Goal: Task Accomplishment & Management: Manage account settings

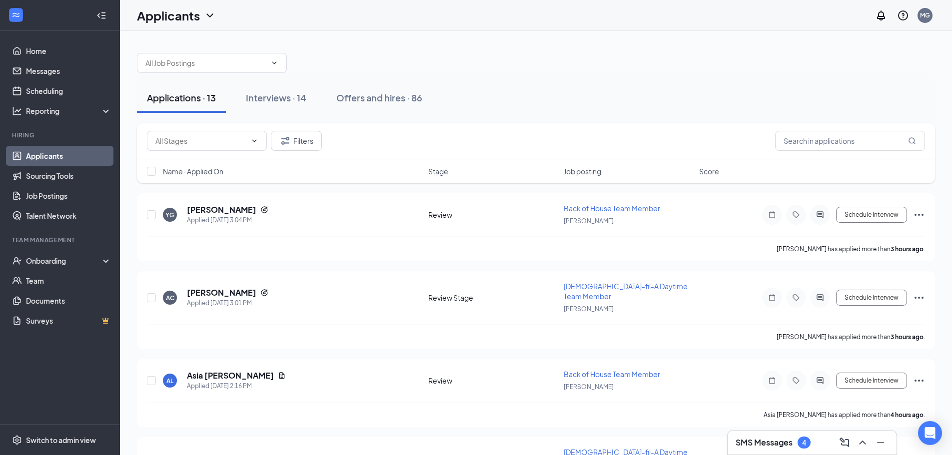
click at [178, 103] on button "Applications · 13" at bounding box center [181, 98] width 89 height 30
click at [210, 210] on h5 "[PERSON_NAME]" at bounding box center [221, 209] width 69 height 11
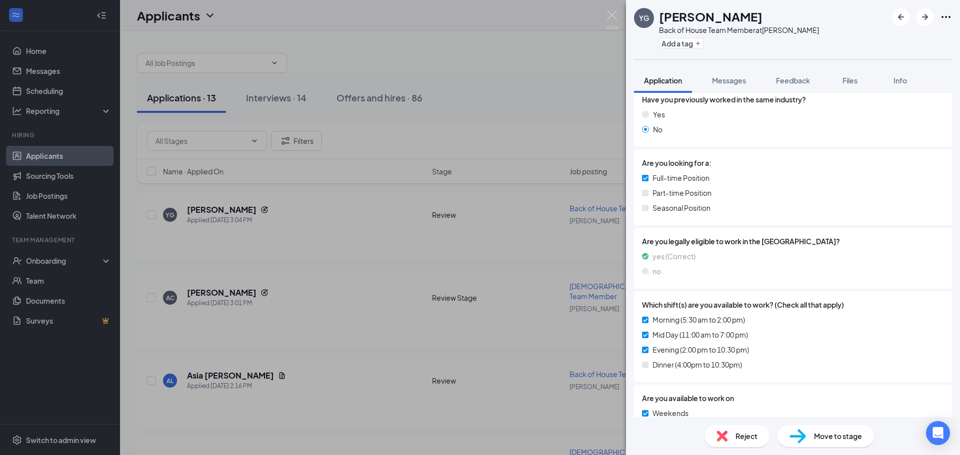
scroll to position [255, 0]
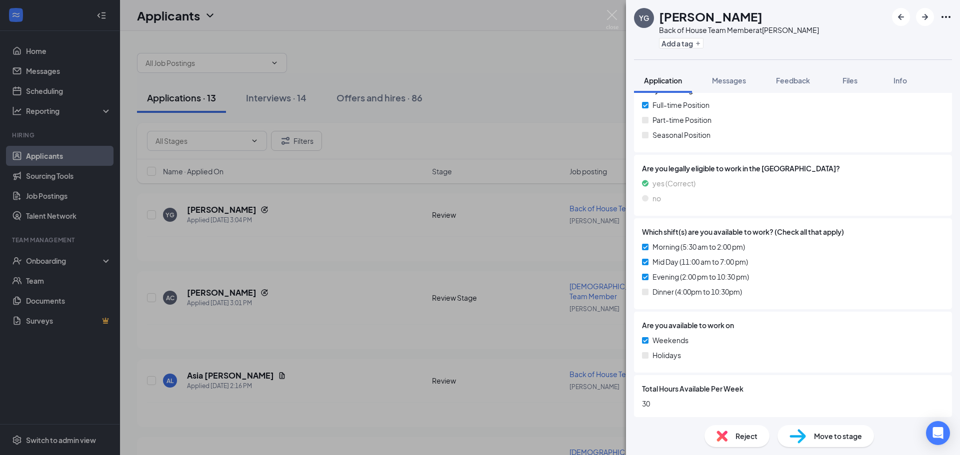
click at [752, 440] on span "Reject" at bounding box center [746, 436] width 22 height 11
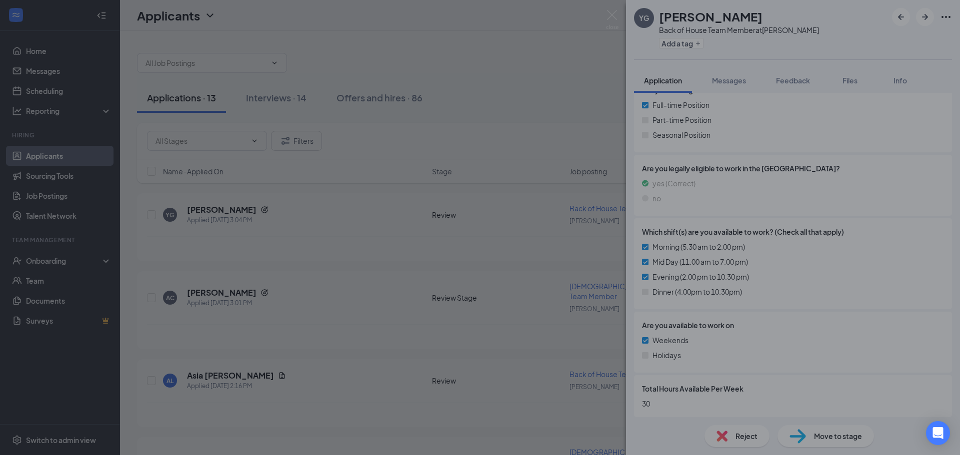
scroll to position [251, 0]
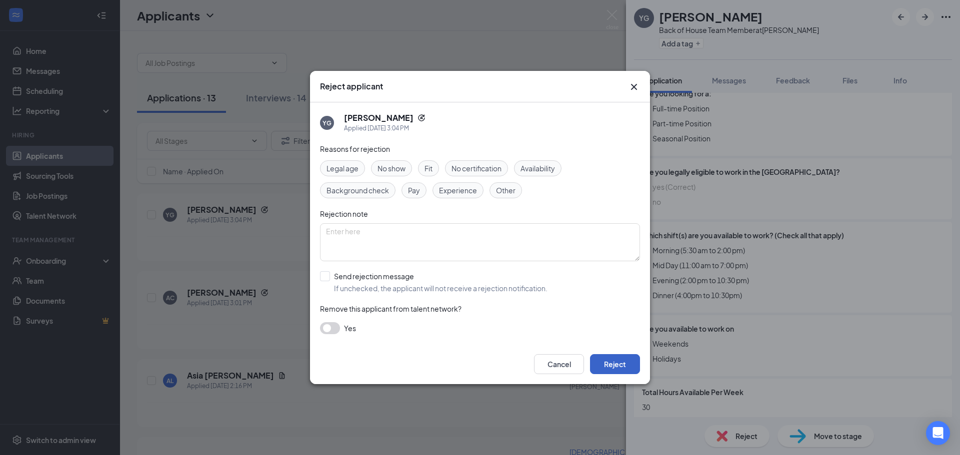
click at [622, 369] on button "Reject" at bounding box center [615, 364] width 50 height 20
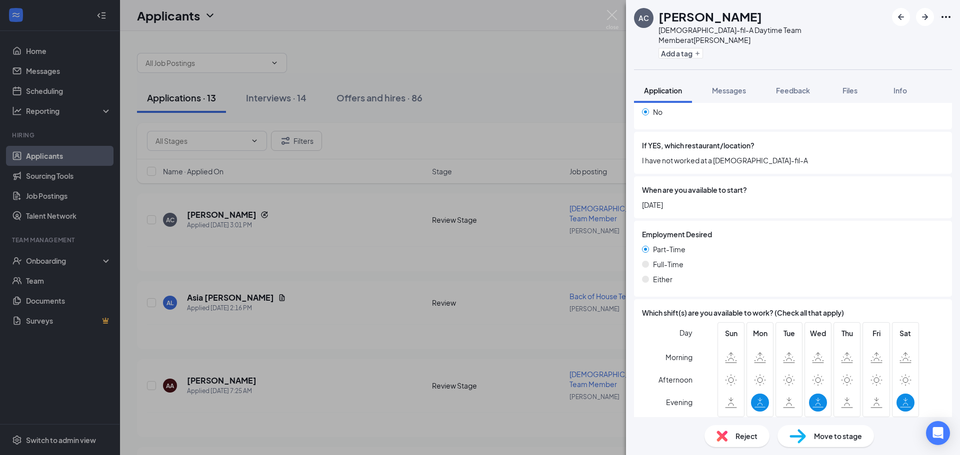
scroll to position [479, 0]
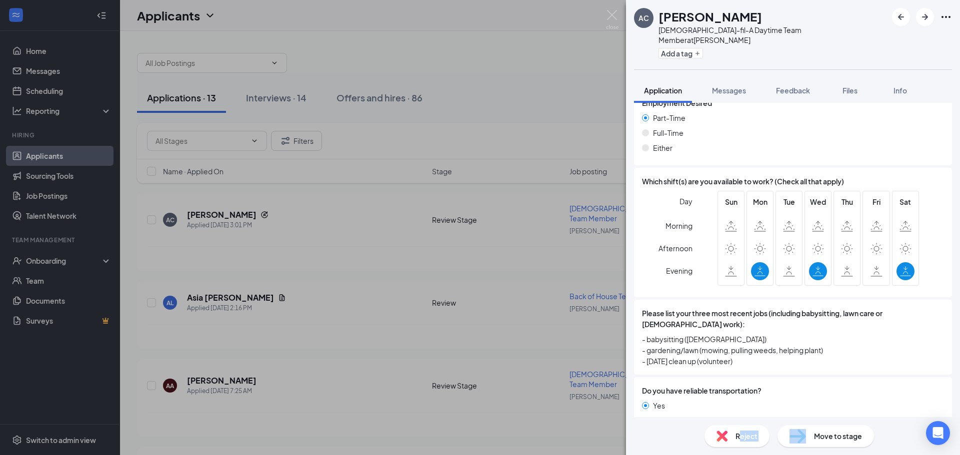
drag, startPoint x: 738, startPoint y: 436, endPoint x: 778, endPoint y: 427, distance: 41.0
click at [787, 421] on div "Reject Move to stage" at bounding box center [793, 436] width 334 height 38
click at [750, 442] on div "Reject" at bounding box center [736, 436] width 65 height 22
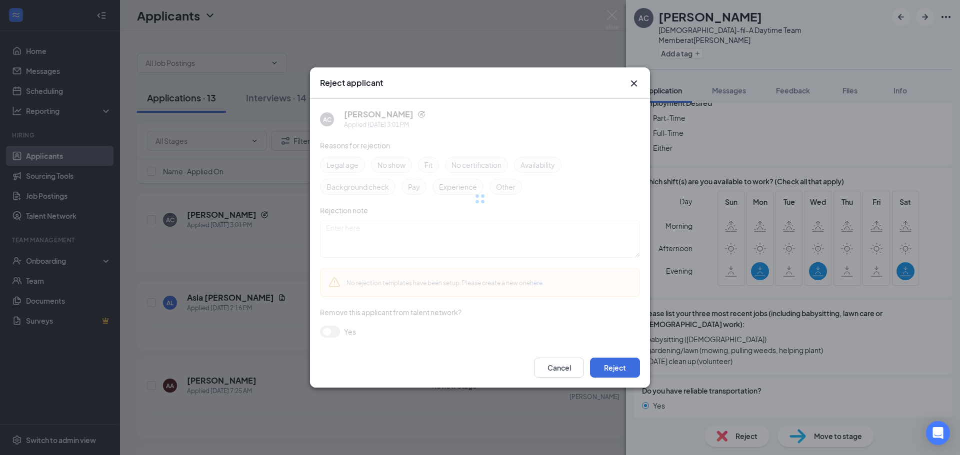
scroll to position [475, 0]
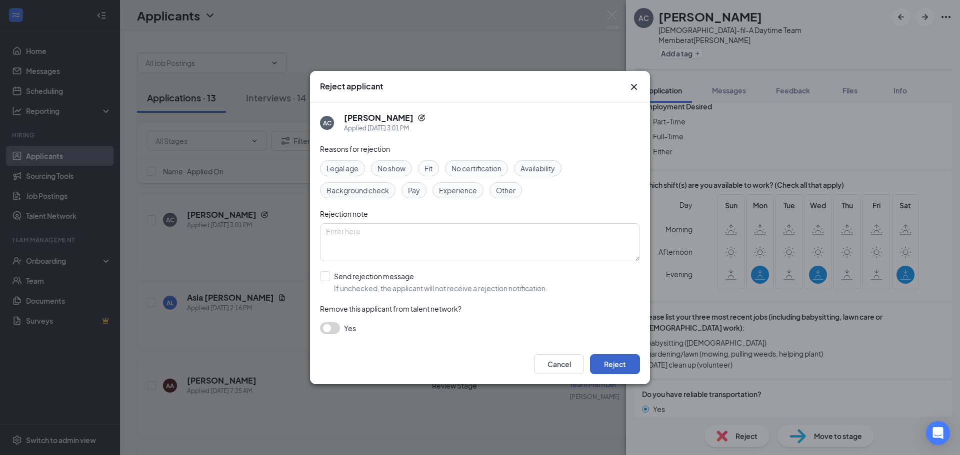
click at [615, 368] on button "Reject" at bounding box center [615, 364] width 50 height 20
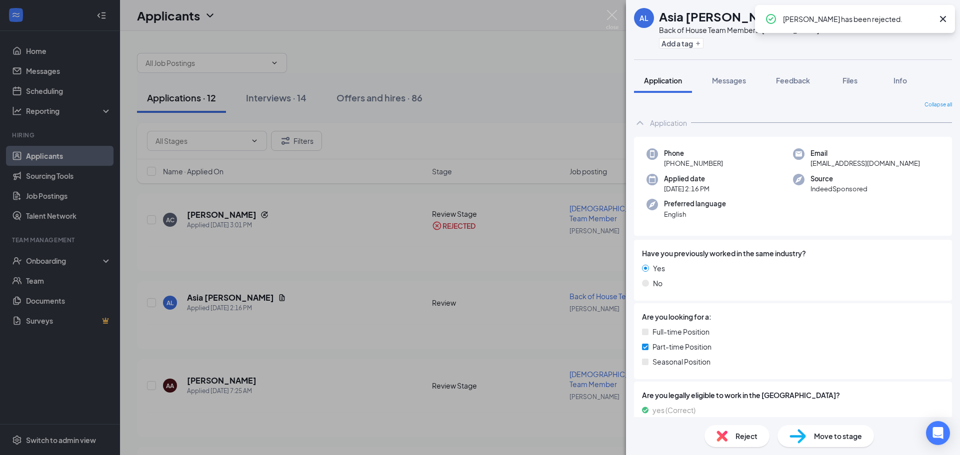
click at [946, 20] on icon "Cross" at bounding box center [943, 19] width 12 height 12
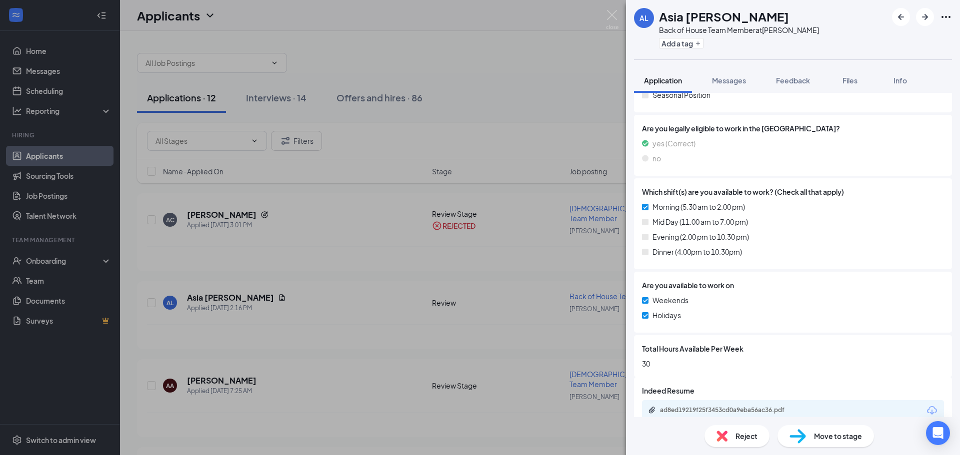
scroll to position [283, 0]
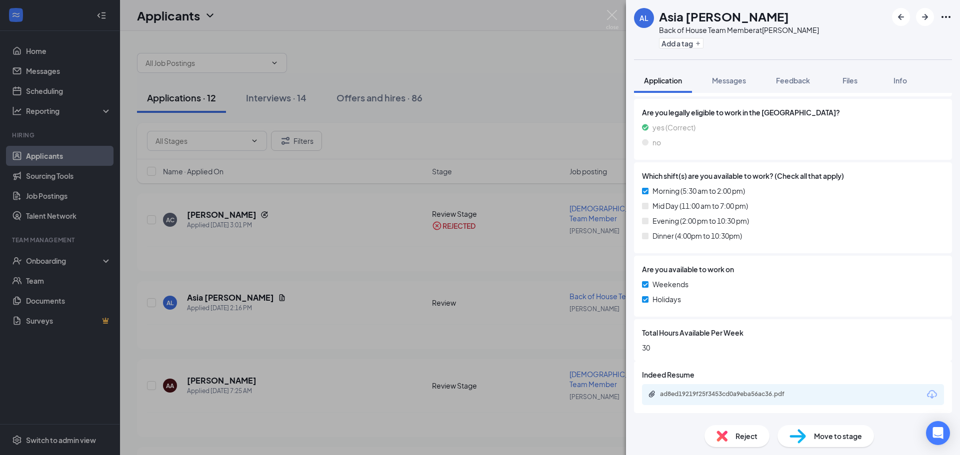
click at [926, 395] on icon "Download" at bounding box center [932, 395] width 12 height 12
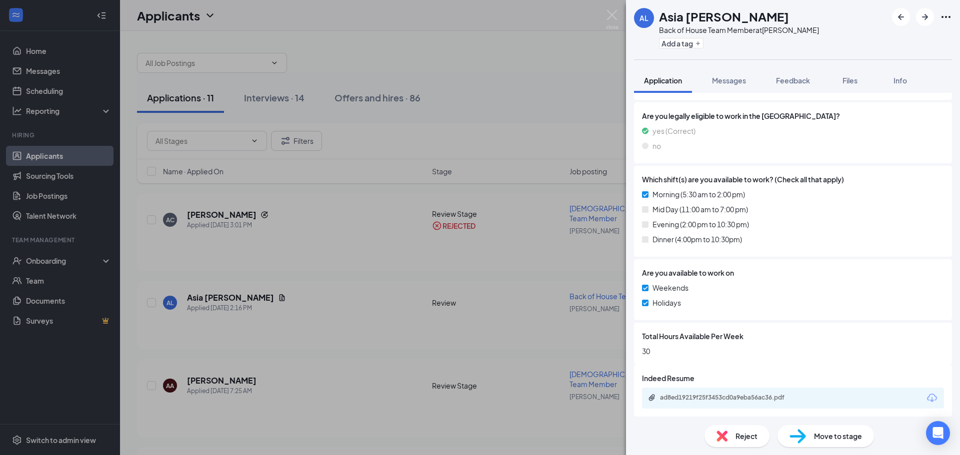
click at [749, 442] on div "Reject" at bounding box center [736, 436] width 65 height 22
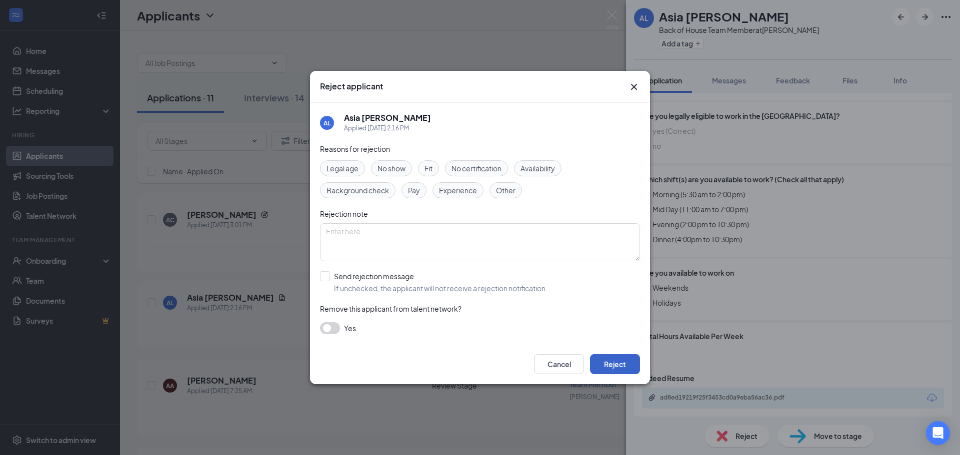
click at [621, 359] on button "Reject" at bounding box center [615, 364] width 50 height 20
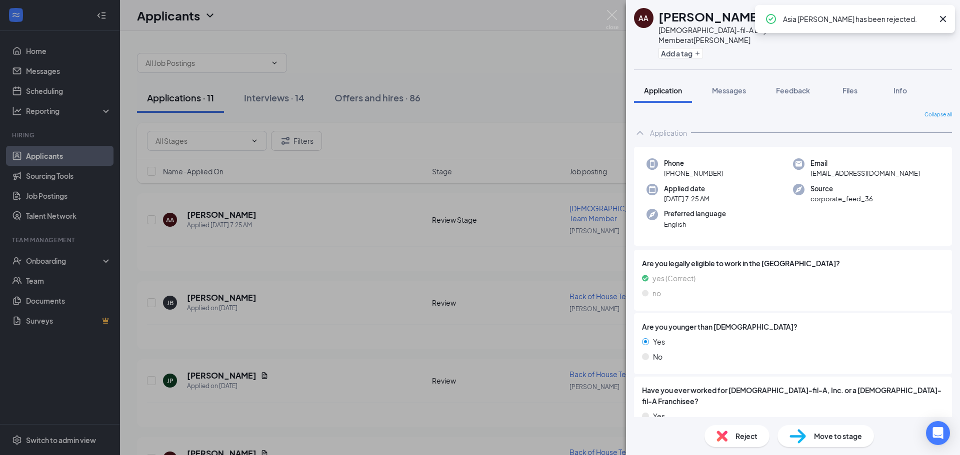
click at [946, 14] on icon "Cross" at bounding box center [943, 19] width 12 height 12
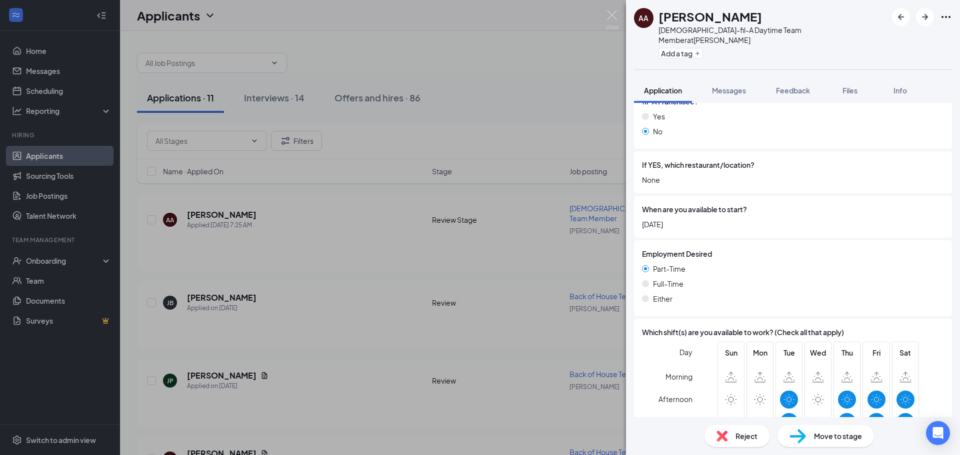
scroll to position [429, 0]
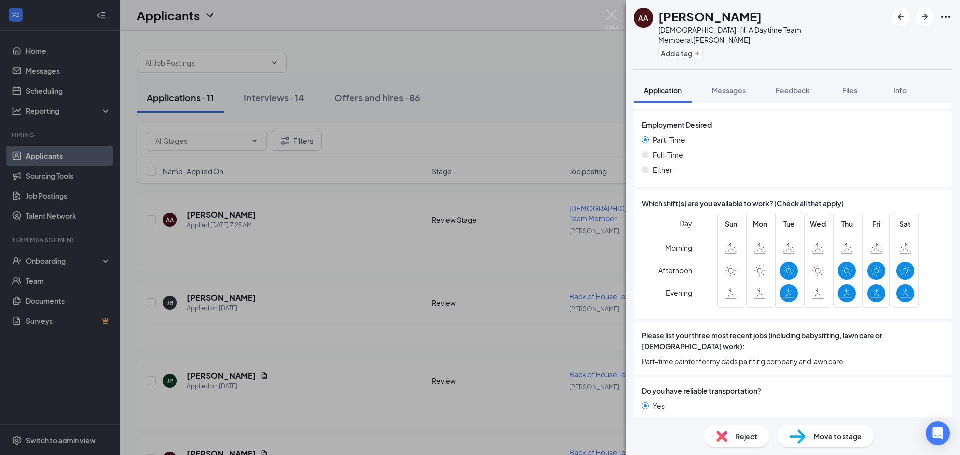
click at [756, 440] on span "Reject" at bounding box center [746, 436] width 22 height 11
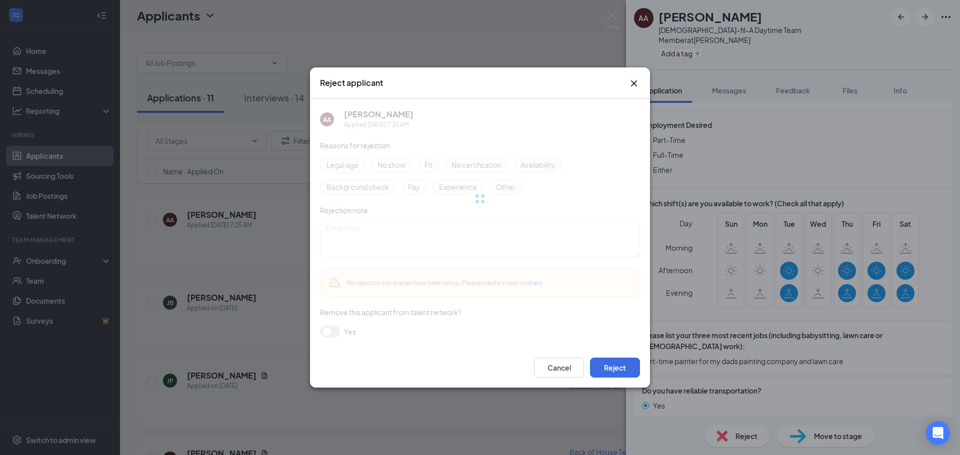
scroll to position [425, 0]
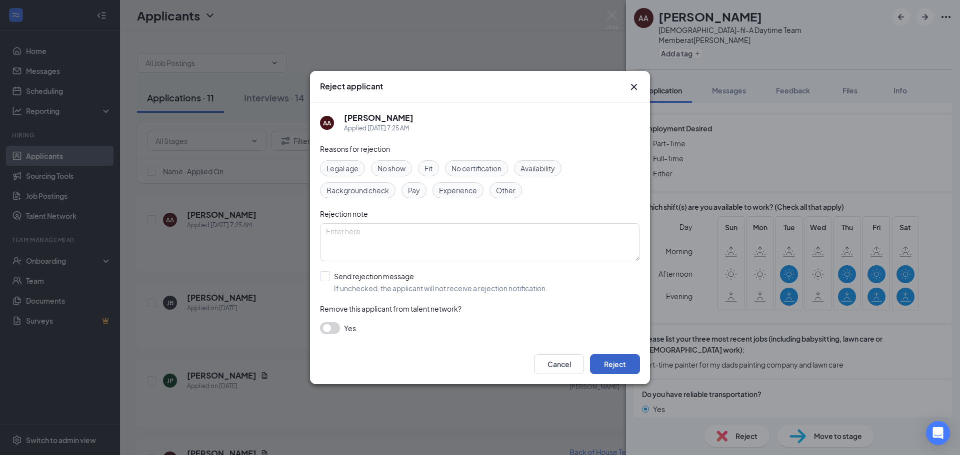
click at [621, 367] on button "Reject" at bounding box center [615, 364] width 50 height 20
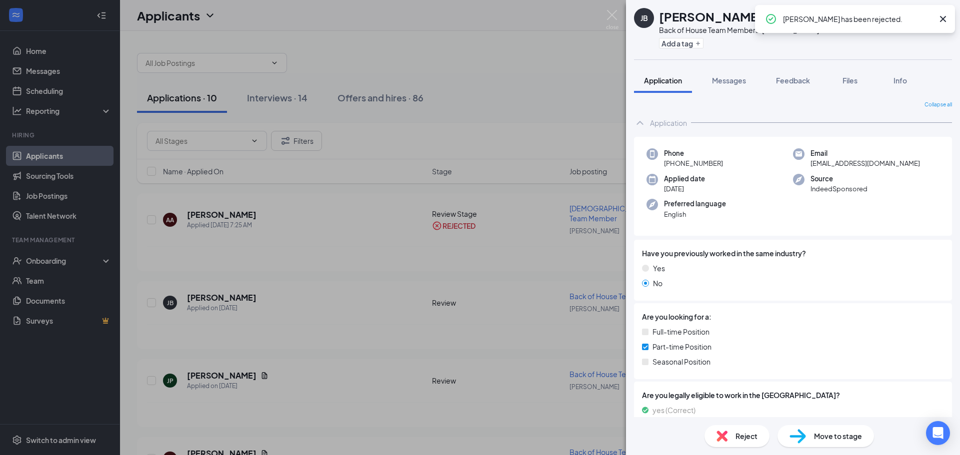
click at [942, 22] on icon "Cross" at bounding box center [943, 19] width 12 height 12
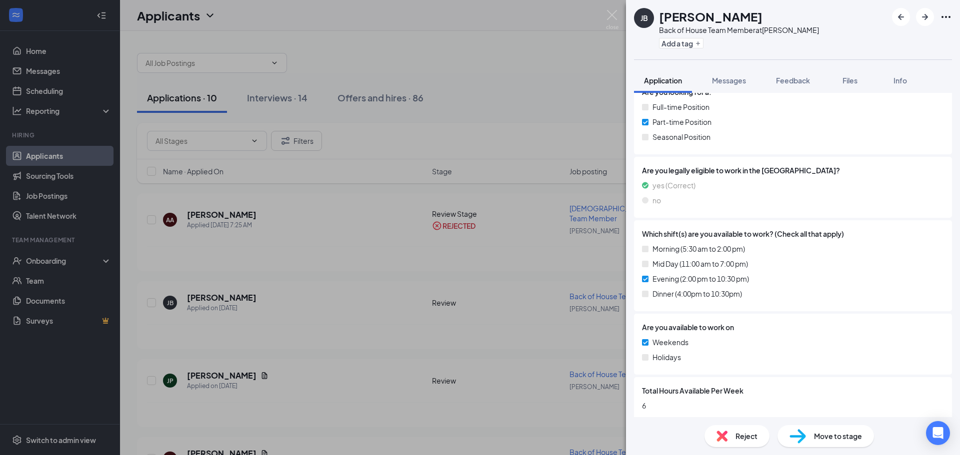
scroll to position [227, 0]
click at [752, 439] on span "Reject" at bounding box center [746, 436] width 22 height 11
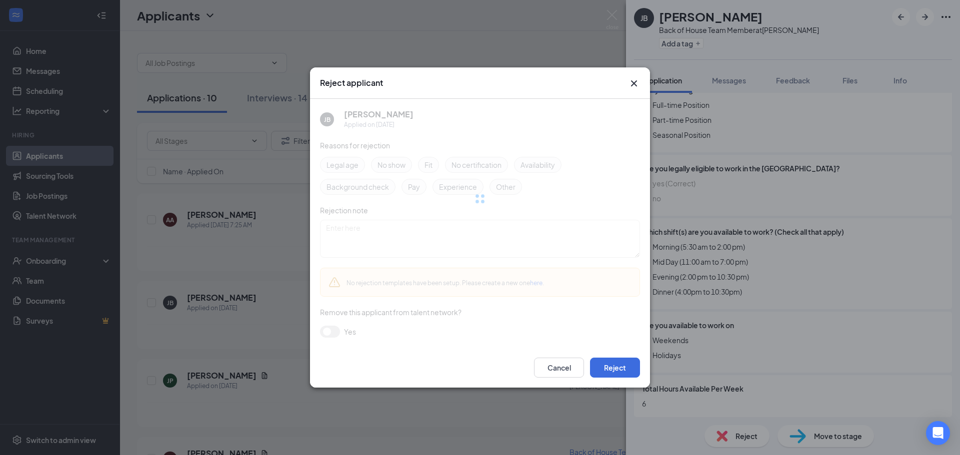
scroll to position [223, 0]
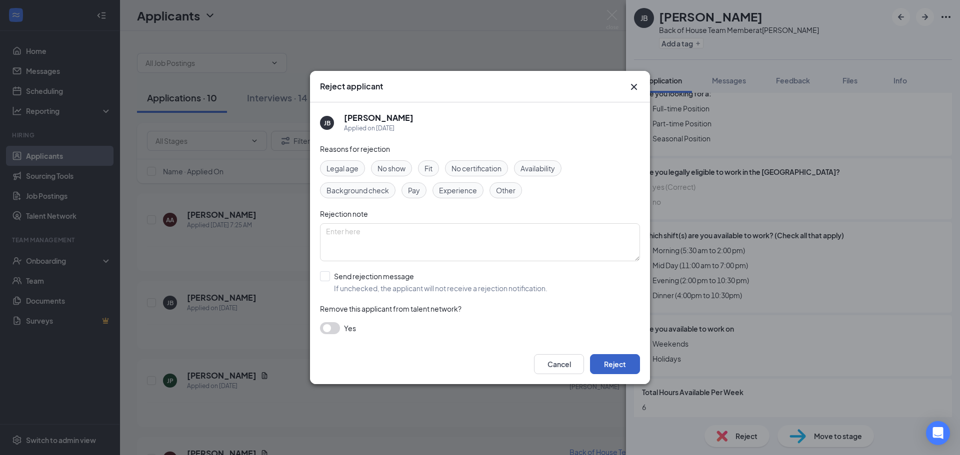
click at [621, 370] on button "Reject" at bounding box center [615, 364] width 50 height 20
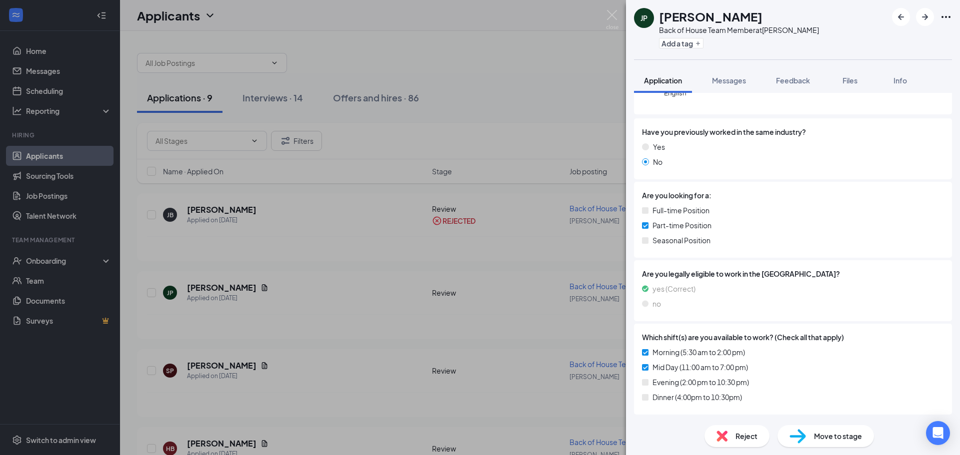
scroll to position [283, 0]
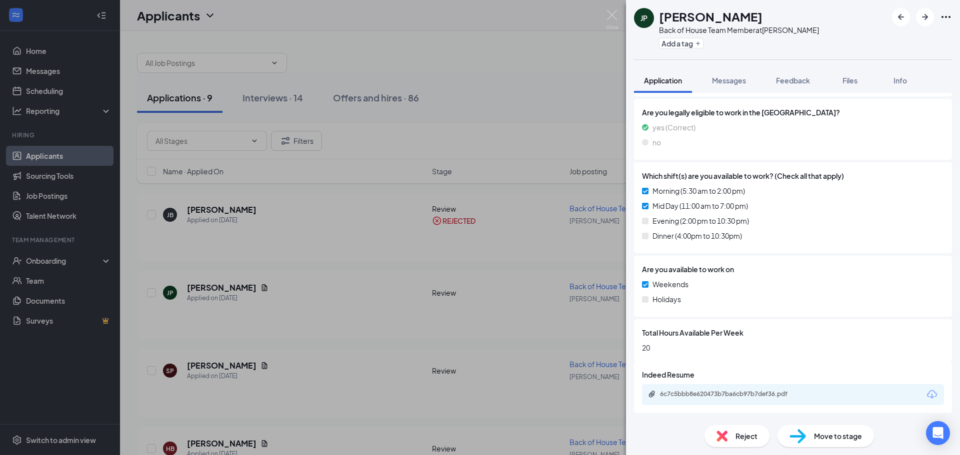
click at [926, 396] on icon "Download" at bounding box center [932, 395] width 12 height 12
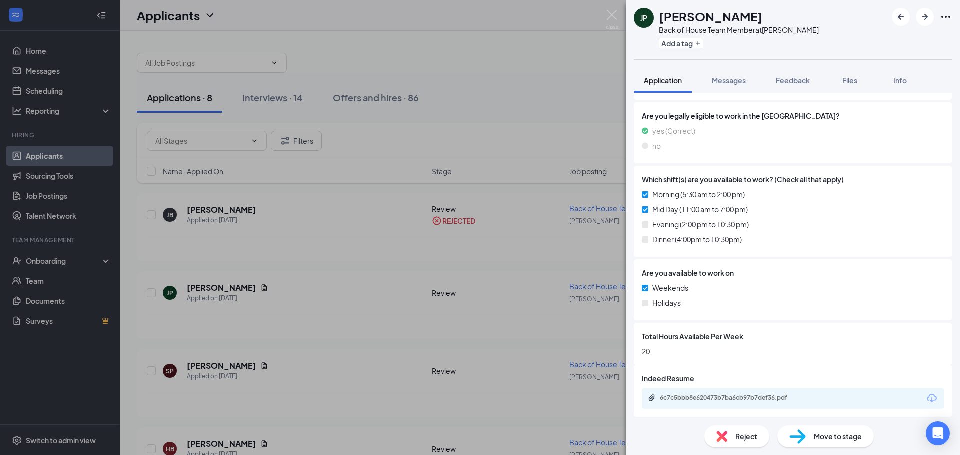
click at [760, 440] on div "Reject" at bounding box center [736, 436] width 65 height 22
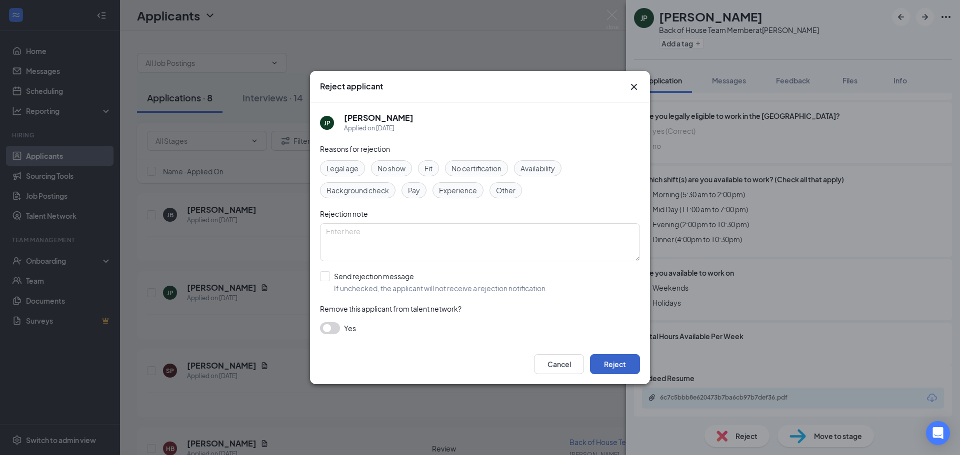
click at [618, 363] on button "Reject" at bounding box center [615, 364] width 50 height 20
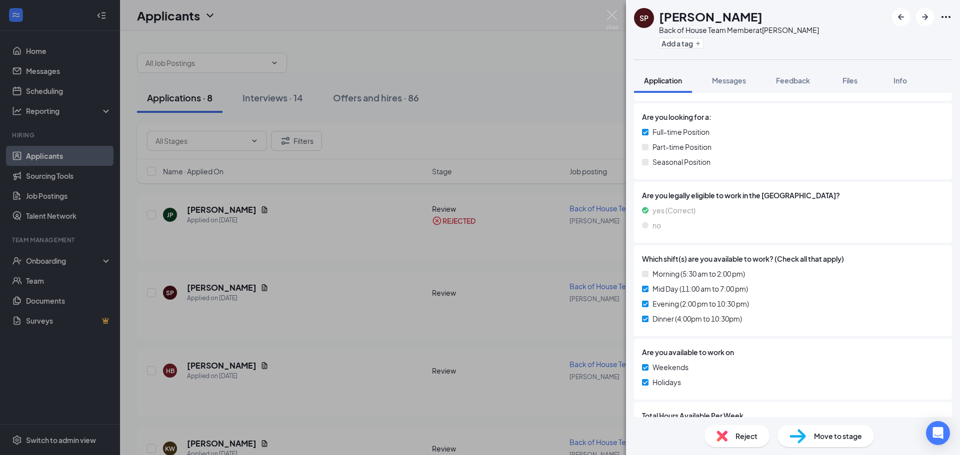
scroll to position [283, 0]
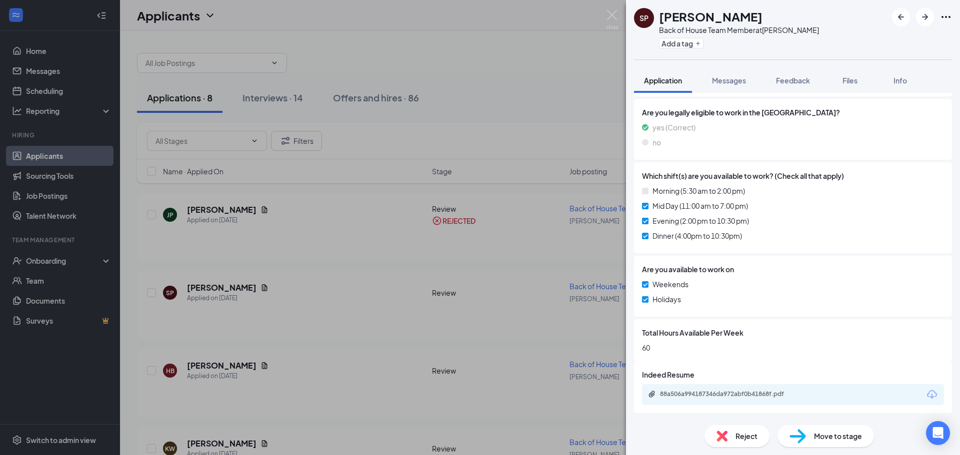
click at [926, 399] on icon "Download" at bounding box center [932, 395] width 12 height 12
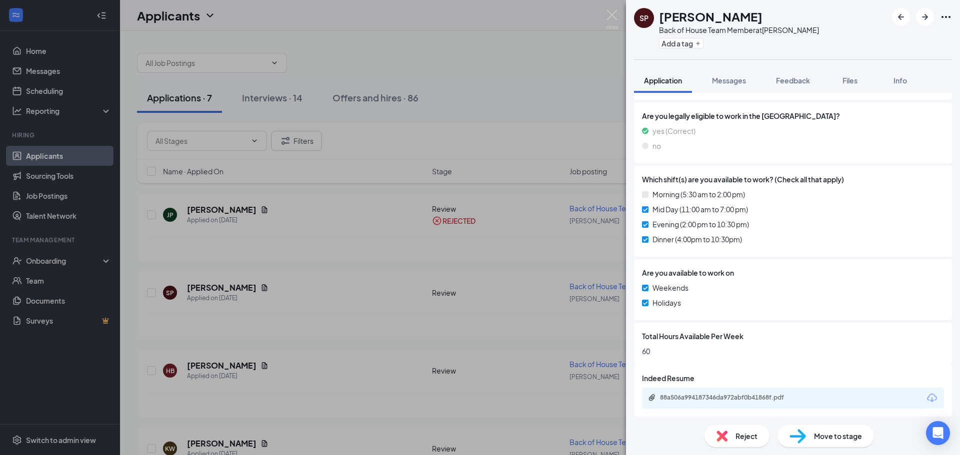
click at [757, 434] on div "Reject" at bounding box center [736, 436] width 65 height 22
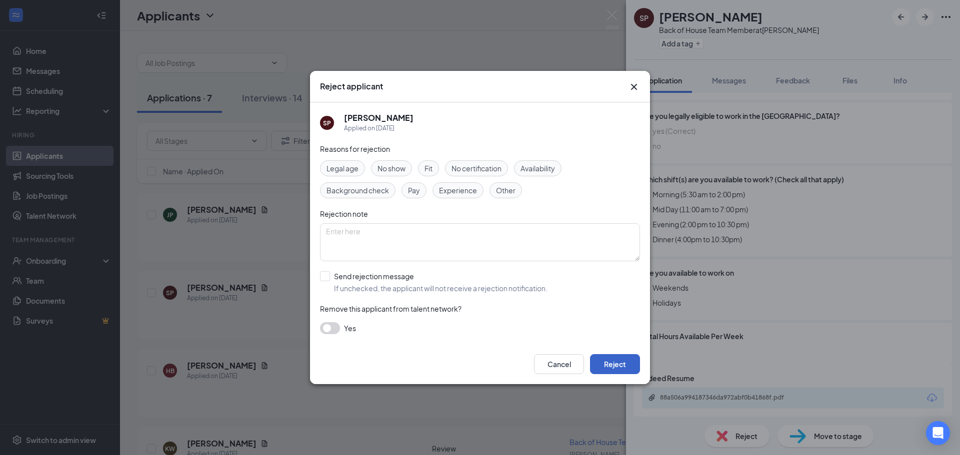
click at [621, 369] on button "Reject" at bounding box center [615, 364] width 50 height 20
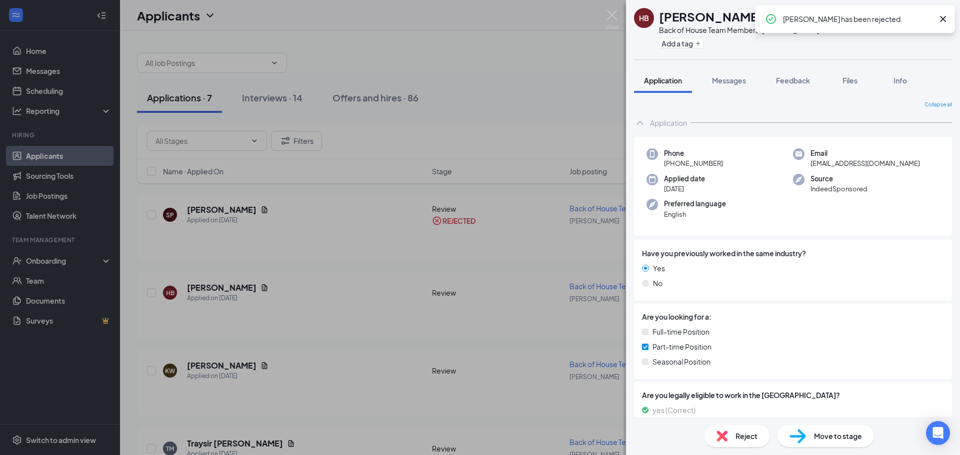
click at [945, 19] on icon "Cross" at bounding box center [943, 19] width 12 height 12
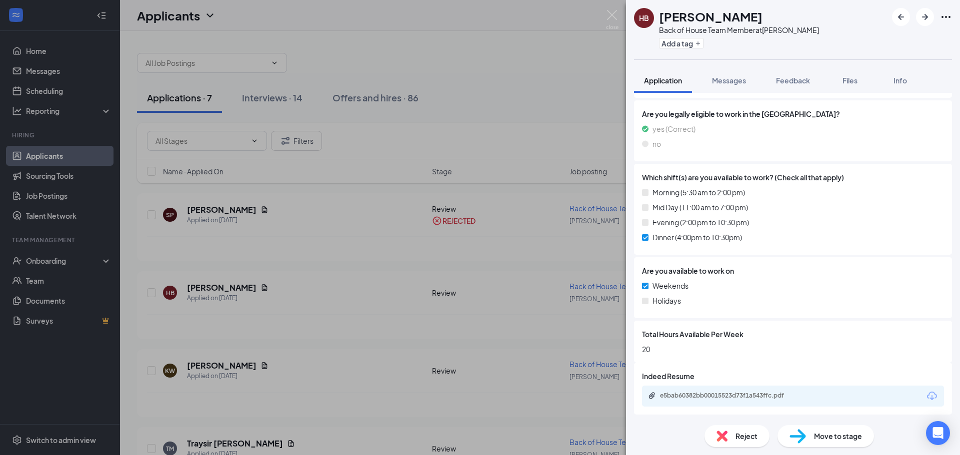
scroll to position [283, 0]
click at [926, 400] on icon "Download" at bounding box center [932, 395] width 12 height 12
click at [755, 440] on span "Reject" at bounding box center [746, 436] width 22 height 11
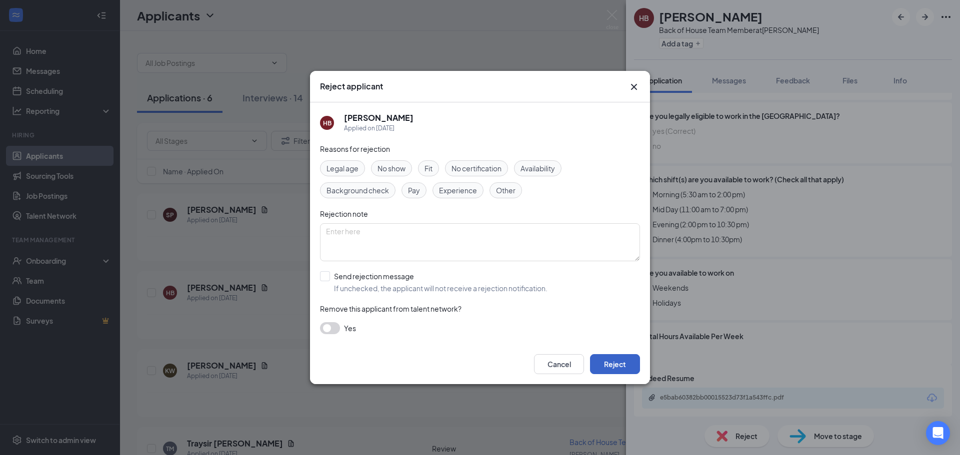
click at [617, 363] on button "Reject" at bounding box center [615, 364] width 50 height 20
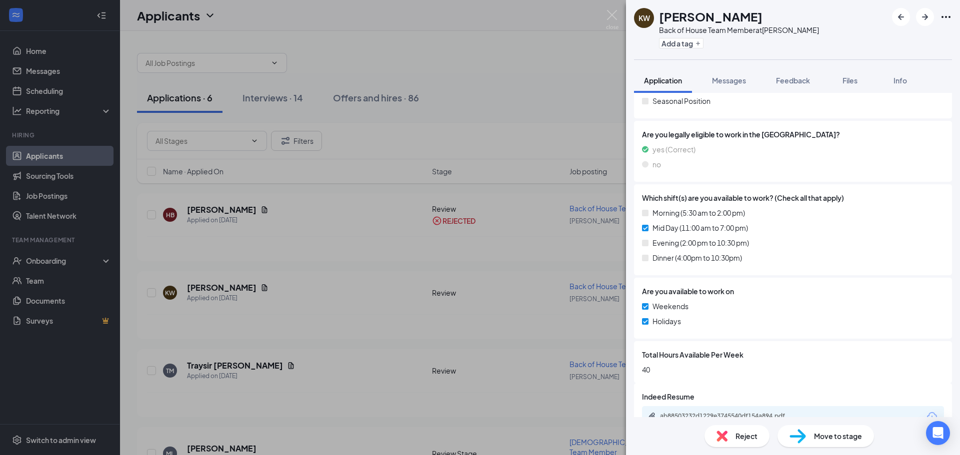
scroll to position [283, 0]
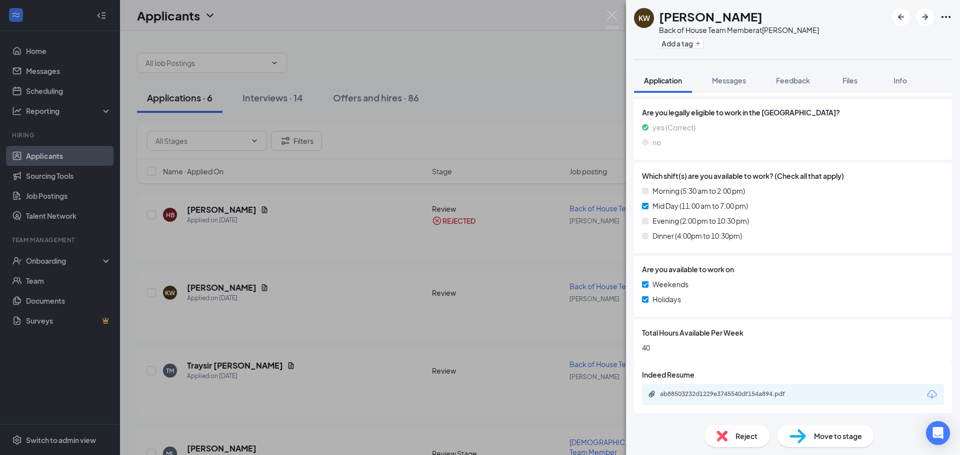
click at [929, 398] on icon "Download" at bounding box center [932, 395] width 12 height 12
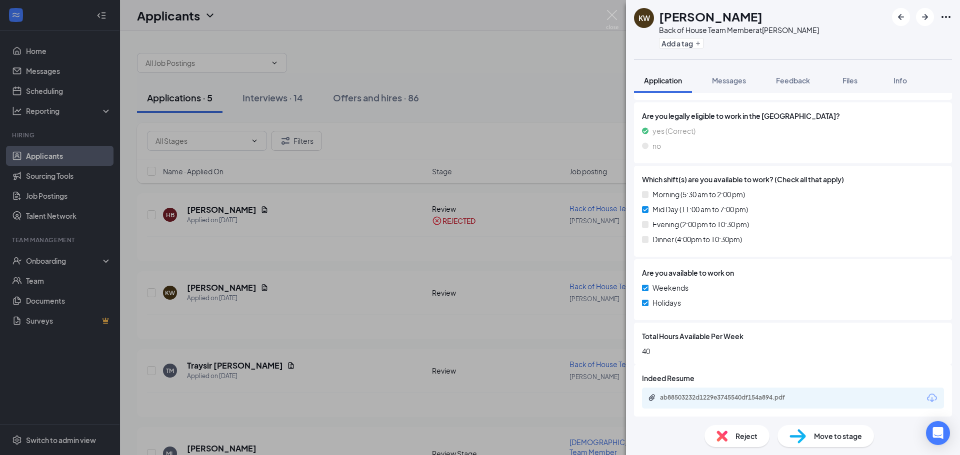
click at [745, 441] on span "Reject" at bounding box center [746, 436] width 22 height 11
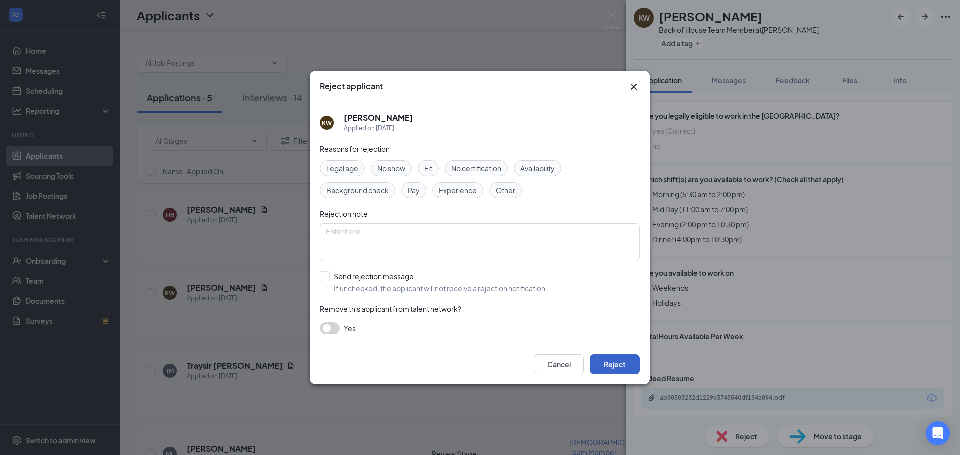
click at [616, 362] on button "Reject" at bounding box center [615, 364] width 50 height 20
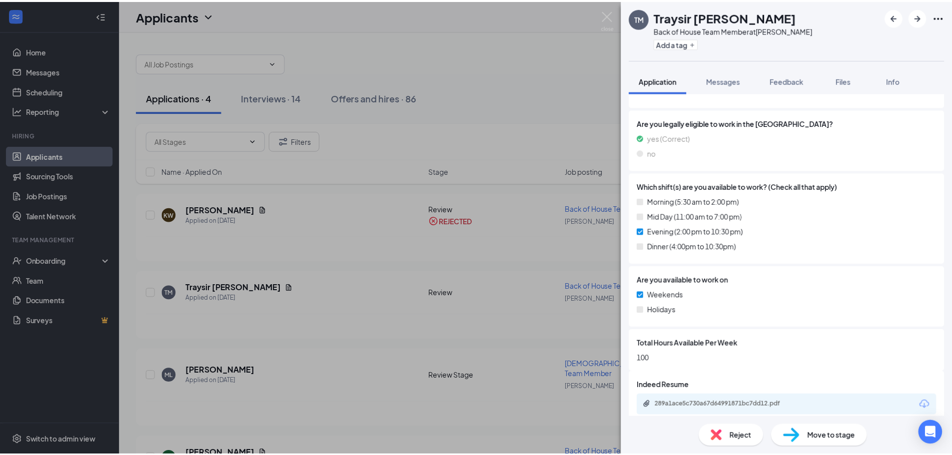
scroll to position [283, 0]
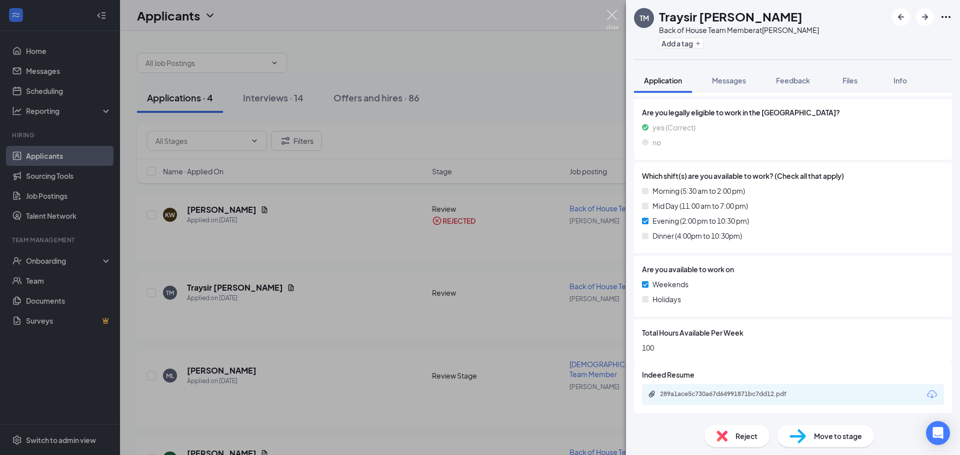
click at [614, 16] on img at bounding box center [612, 19] width 12 height 19
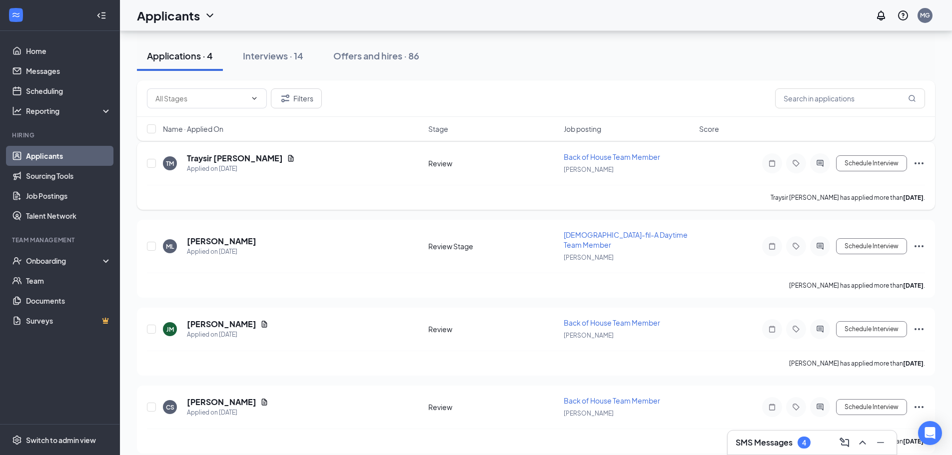
scroll to position [52, 0]
click at [769, 445] on h3 "SMS Messages" at bounding box center [764, 442] width 57 height 11
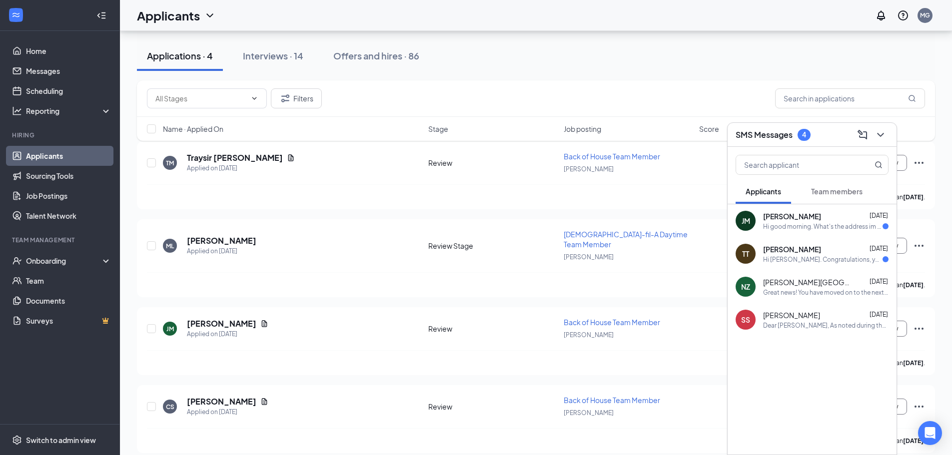
click at [829, 250] on div "[PERSON_NAME] [DATE]" at bounding box center [825, 249] width 125 height 10
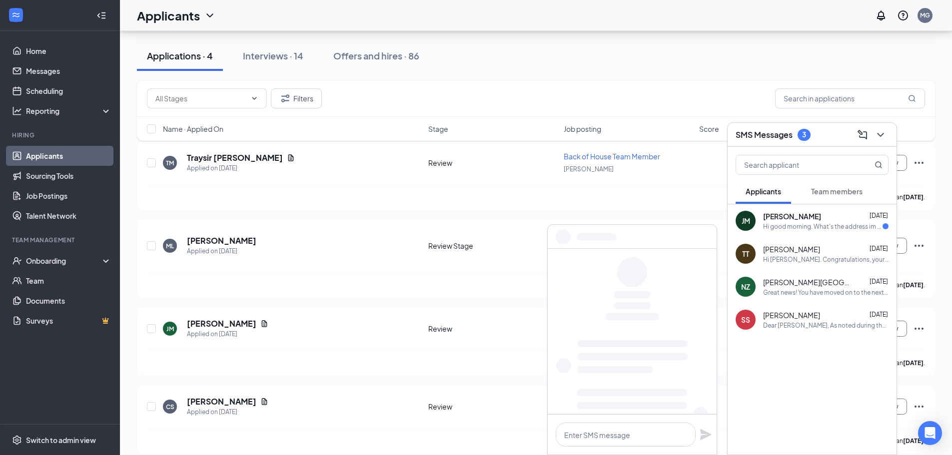
click at [827, 215] on div "[PERSON_NAME] [DATE]" at bounding box center [825, 216] width 125 height 10
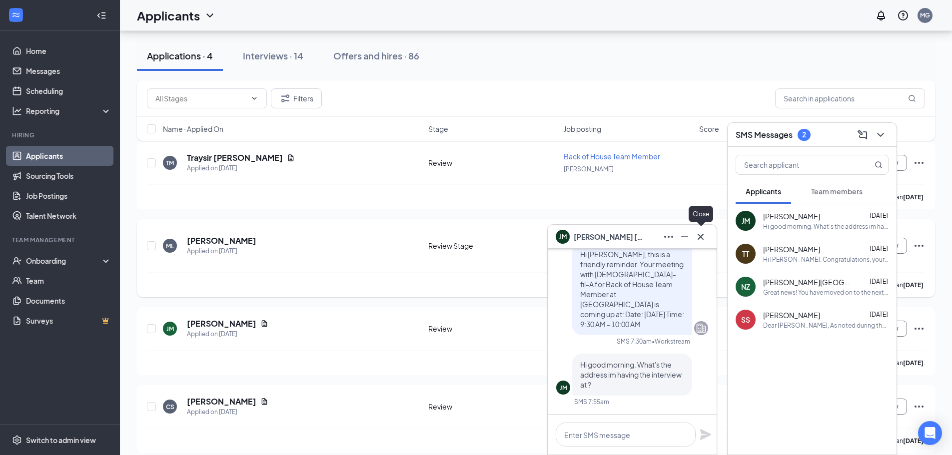
click at [705, 235] on icon "Cross" at bounding box center [701, 237] width 12 height 12
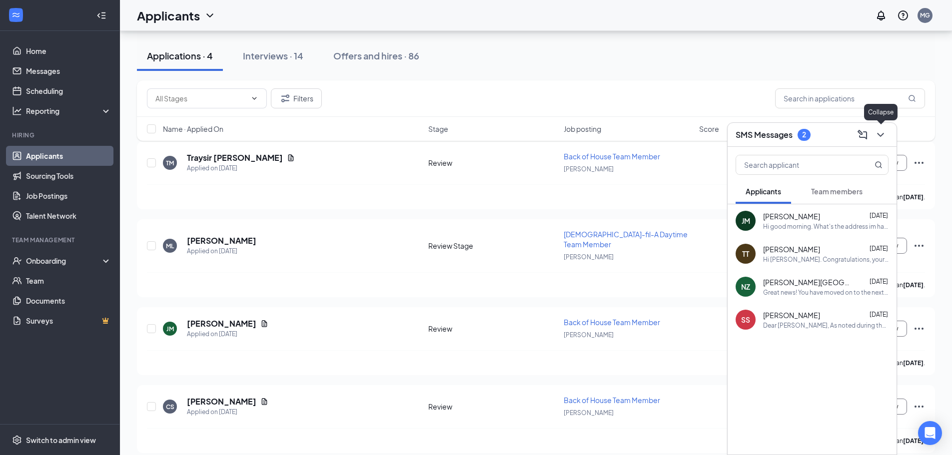
click at [882, 134] on icon "ChevronDown" at bounding box center [880, 135] width 6 height 4
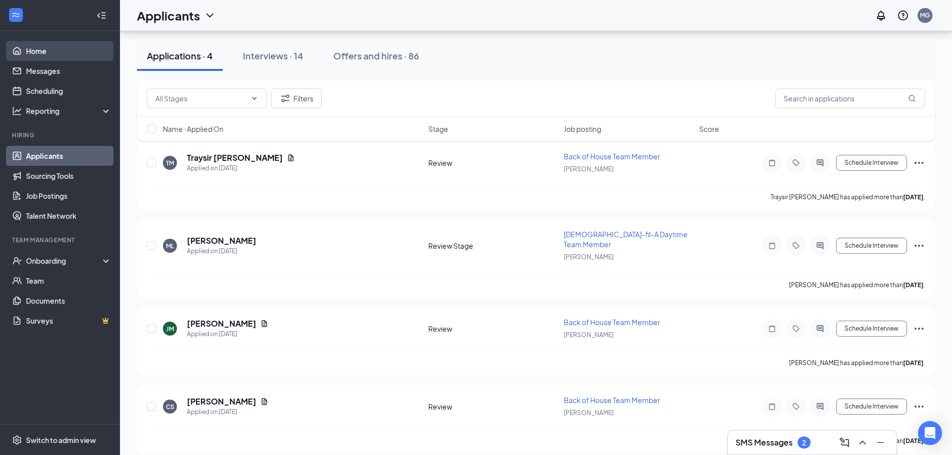
click at [33, 51] on link "Home" at bounding box center [68, 51] width 85 height 20
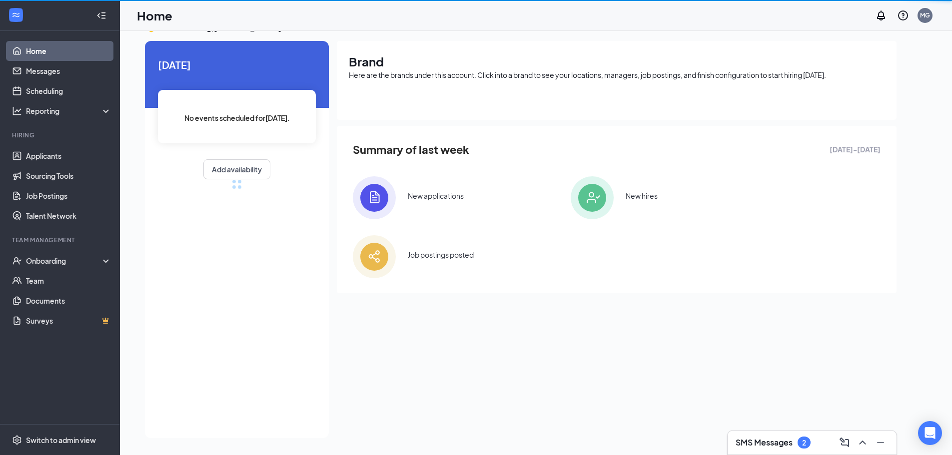
scroll to position [21, 0]
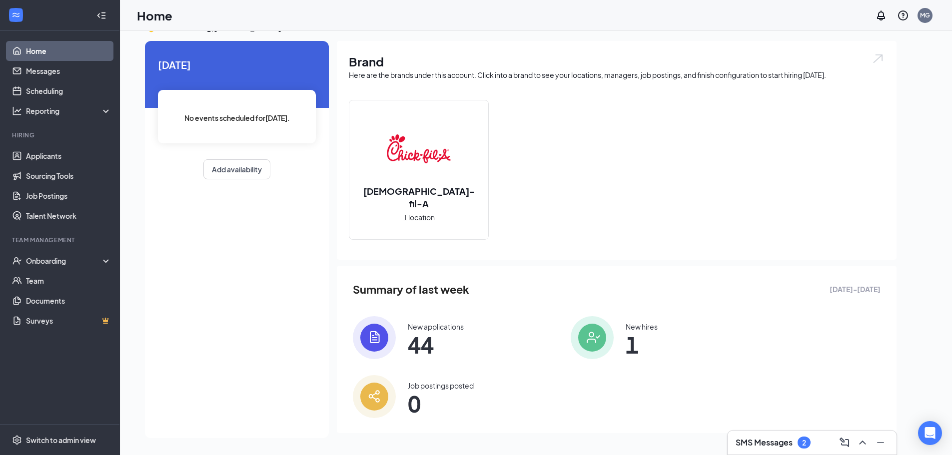
click at [39, 45] on link "Home" at bounding box center [68, 51] width 85 height 20
